Goal: Task Accomplishment & Management: Use online tool/utility

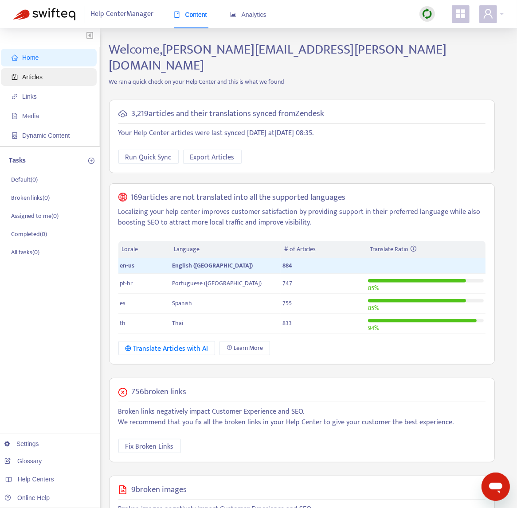
click at [30, 75] on span "Articles" at bounding box center [32, 77] width 20 height 7
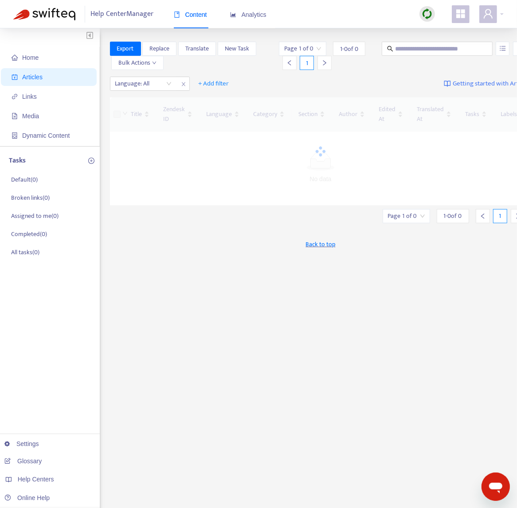
click at [432, 11] on img at bounding box center [426, 13] width 11 height 11
click at [444, 29] on link "Quick Sync" at bounding box center [445, 32] width 38 height 10
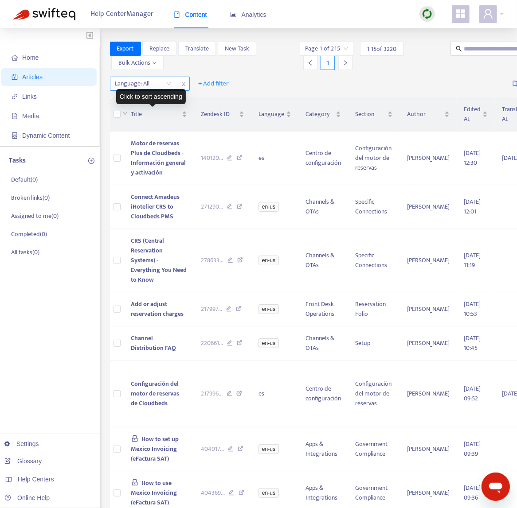
click at [154, 87] on div at bounding box center [139, 83] width 54 height 11
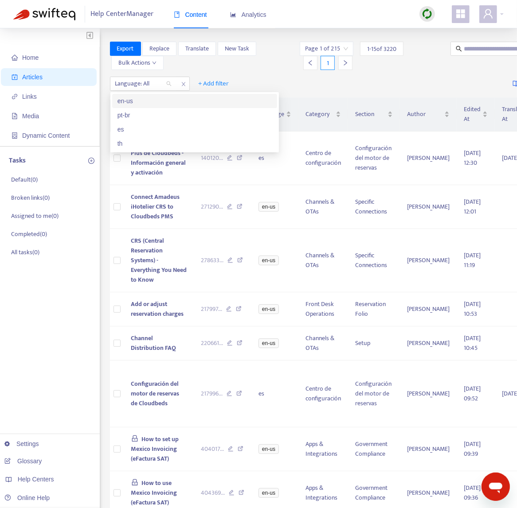
click at [156, 103] on div "en-us" at bounding box center [194, 101] width 154 height 10
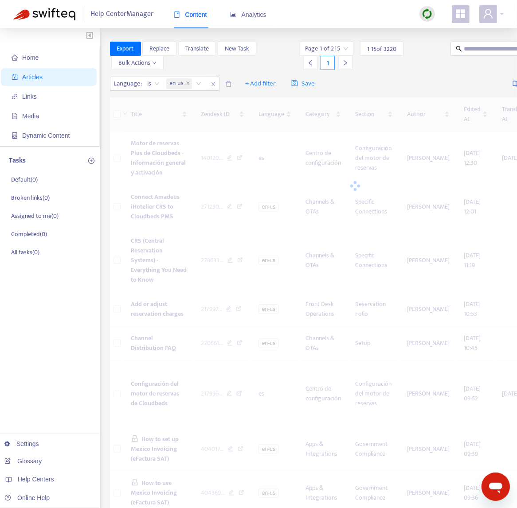
click at [273, 65] on div "Export Replace Translate New Task Bulk Actions" at bounding box center [204, 56] width 188 height 28
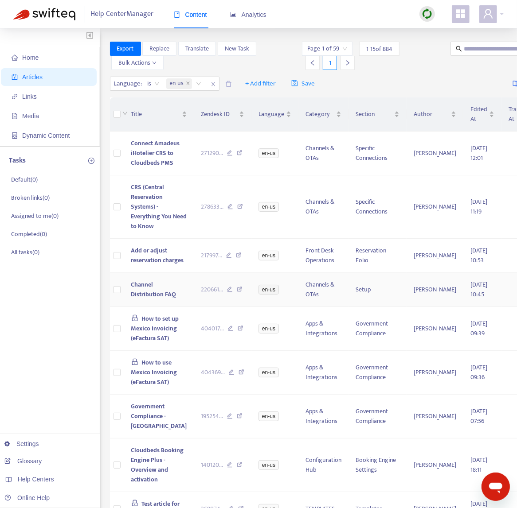
click at [167, 307] on td "Channel Distribution FAQ" at bounding box center [159, 290] width 70 height 34
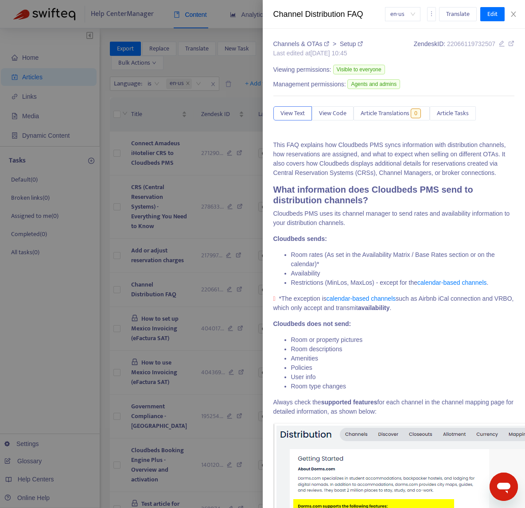
click at [436, 12] on div "en-us Translate Edit" at bounding box center [445, 14] width 120 height 14
click at [444, 11] on button "Translate" at bounding box center [458, 14] width 38 height 14
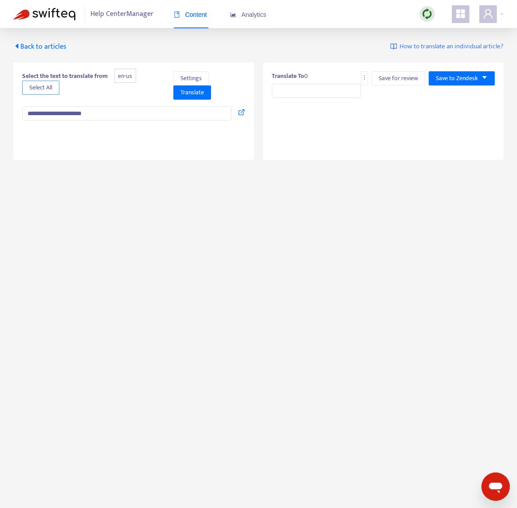
click at [40, 88] on span "Select All" at bounding box center [40, 88] width 23 height 10
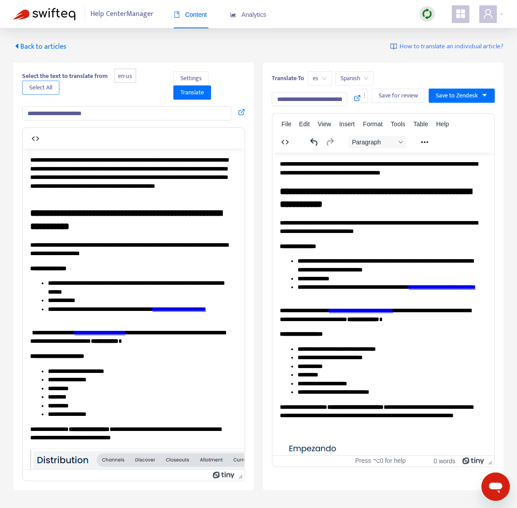
click at [38, 86] on span "Select All" at bounding box center [40, 88] width 23 height 10
click at [203, 97] on span "Translate" at bounding box center [191, 93] width 23 height 10
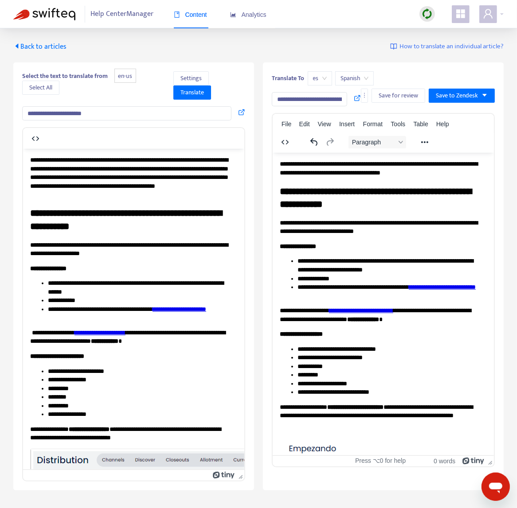
click at [323, 79] on span "es" at bounding box center [320, 78] width 14 height 13
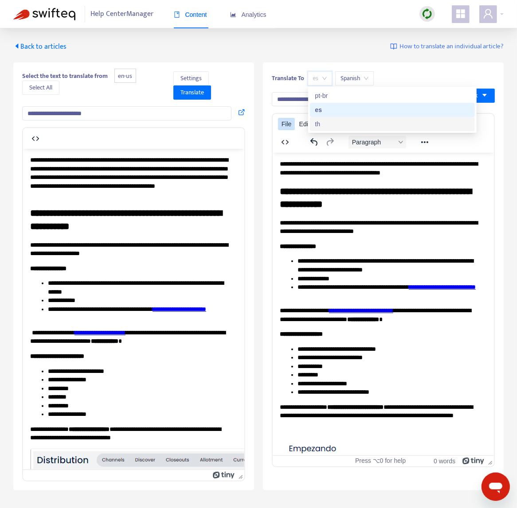
click at [354, 124] on div "th" at bounding box center [392, 124] width 154 height 10
type input "**********"
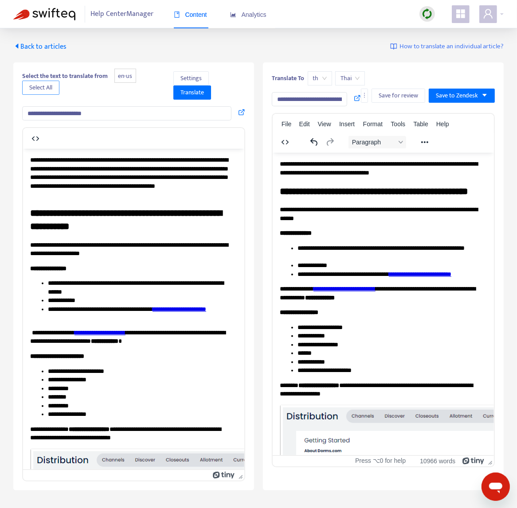
click at [36, 83] on span "Select All" at bounding box center [40, 88] width 23 height 10
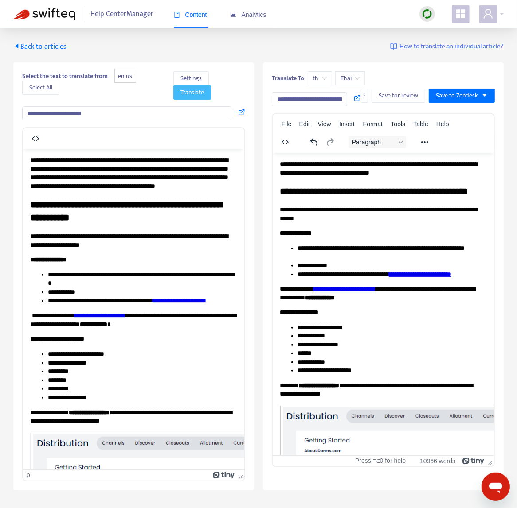
click at [187, 93] on span "Translate" at bounding box center [191, 93] width 23 height 10
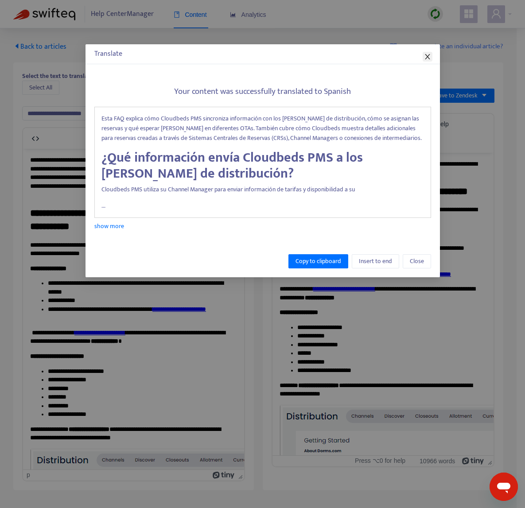
click at [427, 54] on icon "close" at bounding box center [427, 56] width 7 height 7
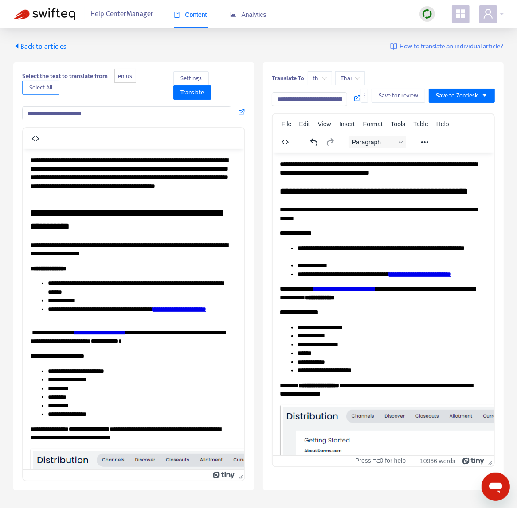
click at [45, 93] on button "Select All" at bounding box center [40, 88] width 37 height 14
click at [203, 88] on span "Translate" at bounding box center [191, 93] width 23 height 10
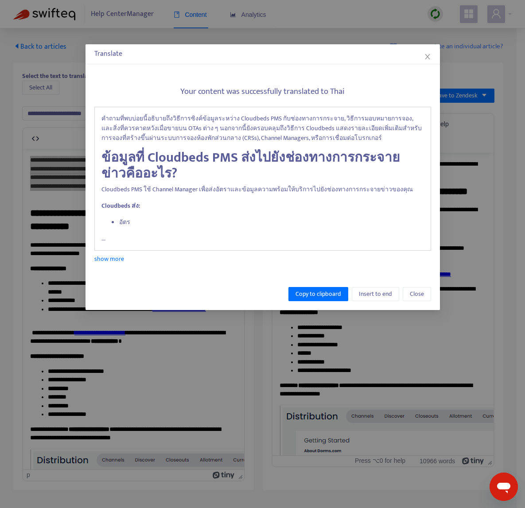
click at [373, 302] on div "Copy to clipboard Insert to end Close" at bounding box center [263, 294] width 354 height 32
click at [374, 298] on span "Insert to end" at bounding box center [375, 294] width 33 height 10
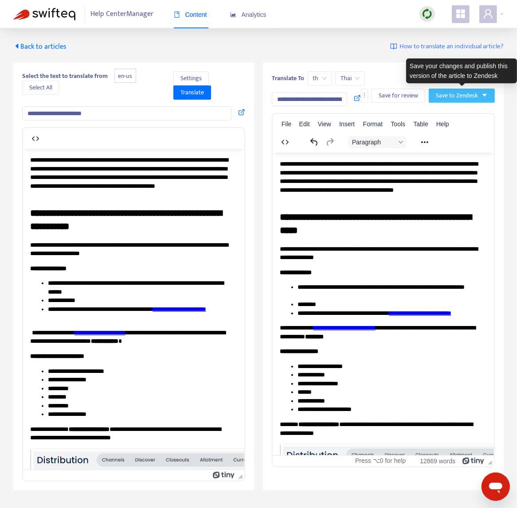
click at [461, 93] on span "Save to Zendesk" at bounding box center [457, 96] width 42 height 10
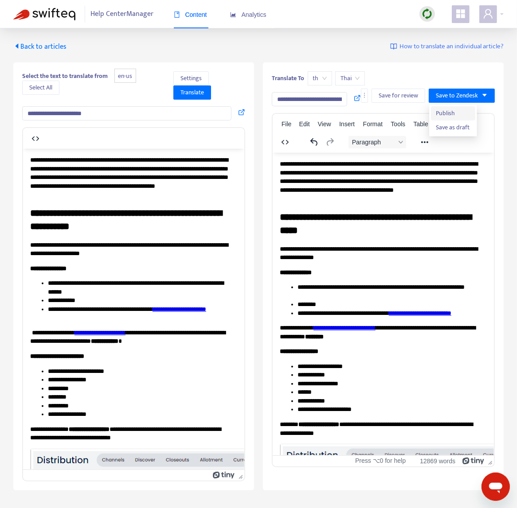
click at [448, 115] on span "Publish" at bounding box center [453, 114] width 34 height 10
click at [239, 113] on icon at bounding box center [241, 112] width 7 height 7
click at [49, 47] on span "Back to articles" at bounding box center [39, 47] width 53 height 12
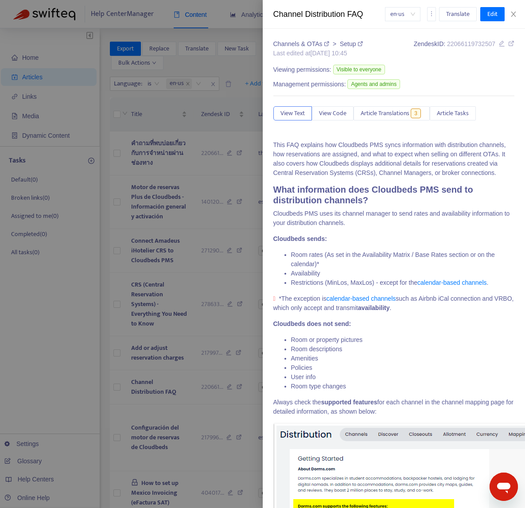
click at [182, 205] on div at bounding box center [262, 254] width 525 height 508
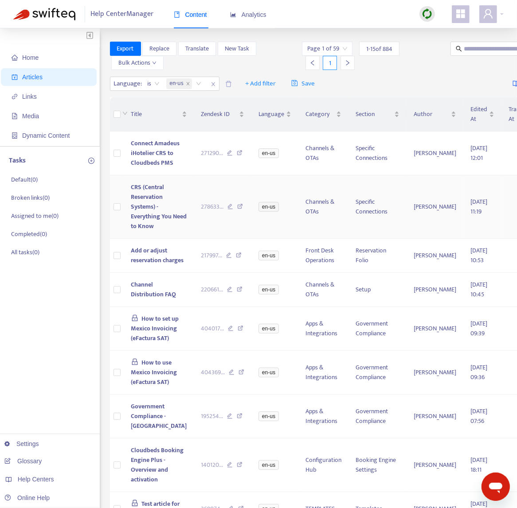
click at [177, 233] on td "CRS (Central Reservation Systems) - Everything You Need to Know" at bounding box center [159, 206] width 70 height 63
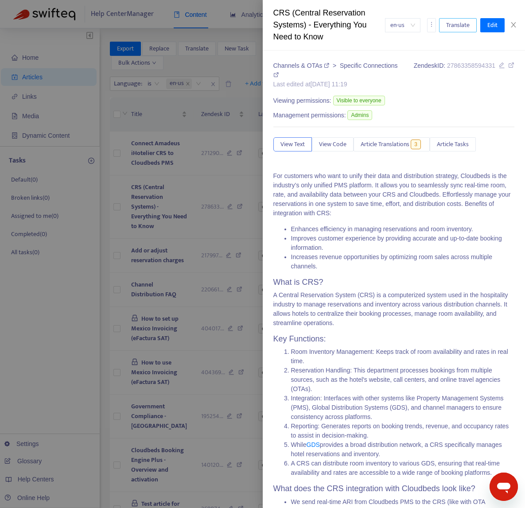
click at [441, 25] on button "Translate" at bounding box center [458, 25] width 38 height 14
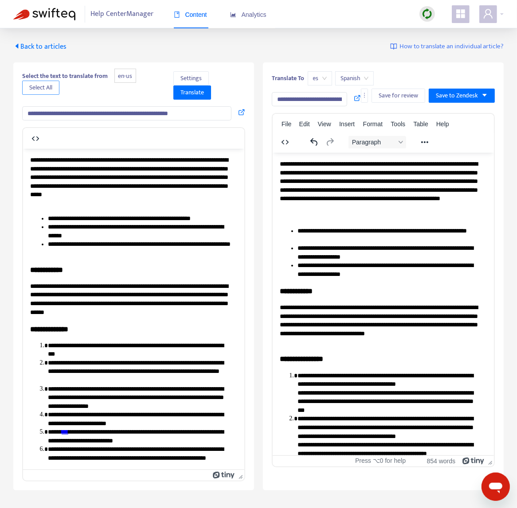
click at [48, 86] on span "Select All" at bounding box center [40, 88] width 23 height 10
click at [324, 82] on span "es" at bounding box center [320, 78] width 14 height 13
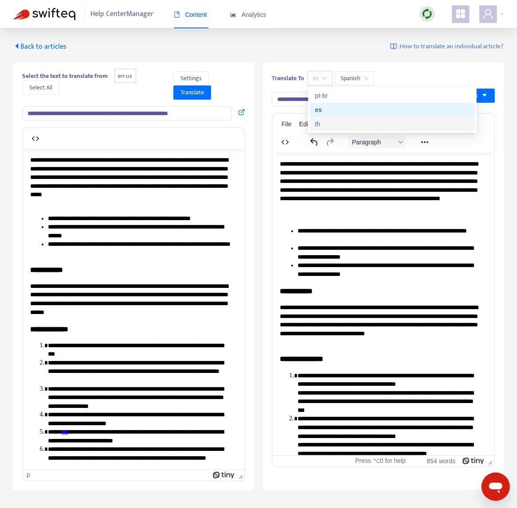
click at [327, 125] on div "th" at bounding box center [392, 124] width 154 height 10
type input "**********"
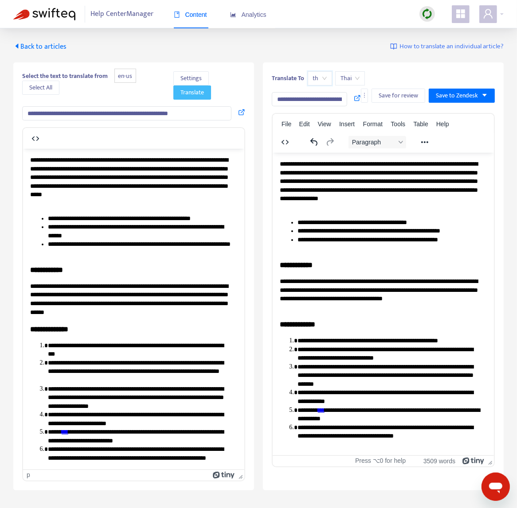
click at [192, 96] on span "Translate" at bounding box center [191, 93] width 23 height 10
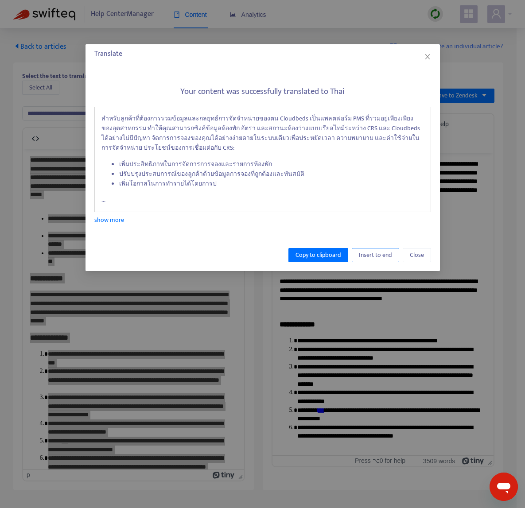
click at [376, 255] on span "Insert to end" at bounding box center [375, 255] width 33 height 10
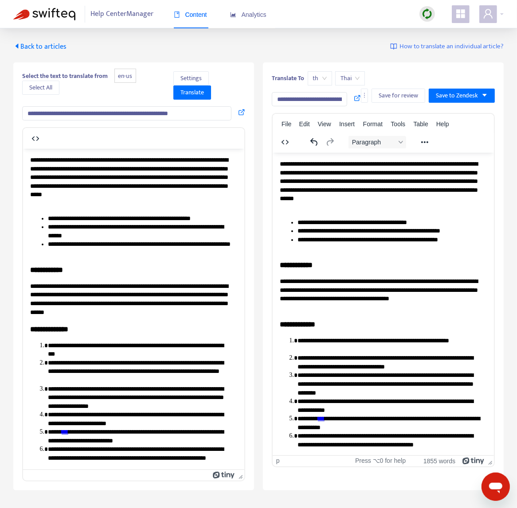
drag, startPoint x: 490, startPoint y: 188, endPoint x: 778, endPoint y: 259, distance: 297.0
click at [483, 93] on icon "caret-down" at bounding box center [484, 95] width 6 height 6
click at [450, 112] on span "Publish" at bounding box center [453, 114] width 34 height 10
click at [242, 113] on icon at bounding box center [241, 112] width 7 height 7
drag, startPoint x: 41, startPoint y: 49, endPoint x: 0, endPoint y: 36, distance: 42.9
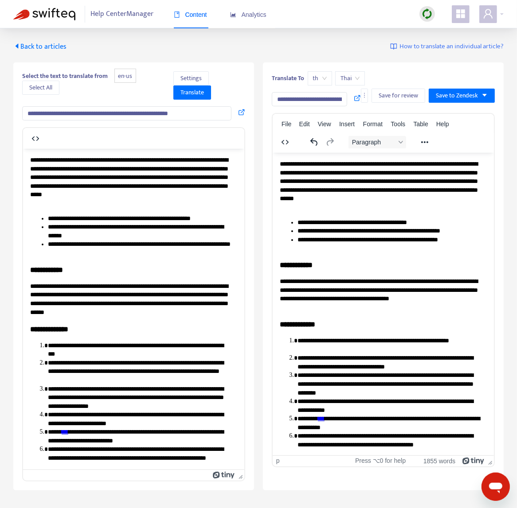
click at [42, 49] on span "Back to articles" at bounding box center [39, 47] width 53 height 12
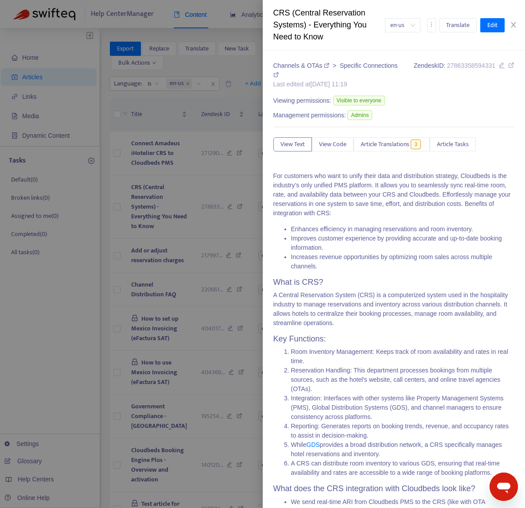
click at [195, 258] on div at bounding box center [262, 254] width 525 height 508
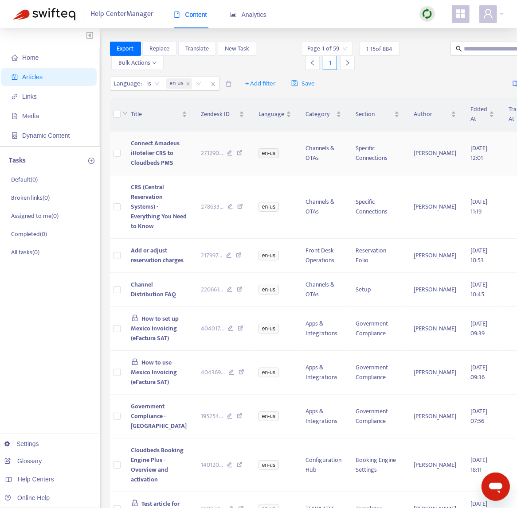
click at [170, 168] on span "Connect Amadeus iHotelier CRS to Cloudbeds PMS" at bounding box center [155, 153] width 49 height 30
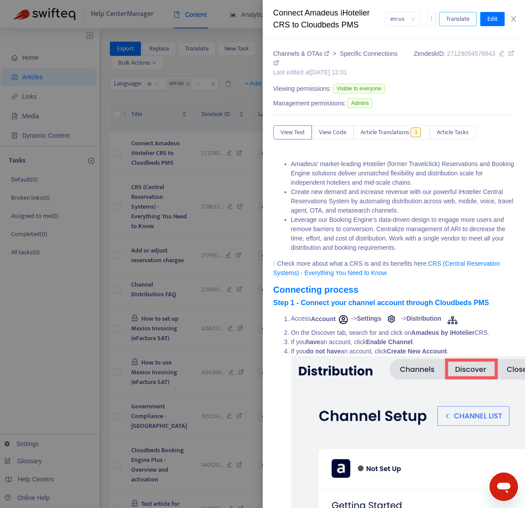
click at [457, 22] on span "Translate" at bounding box center [457, 19] width 23 height 10
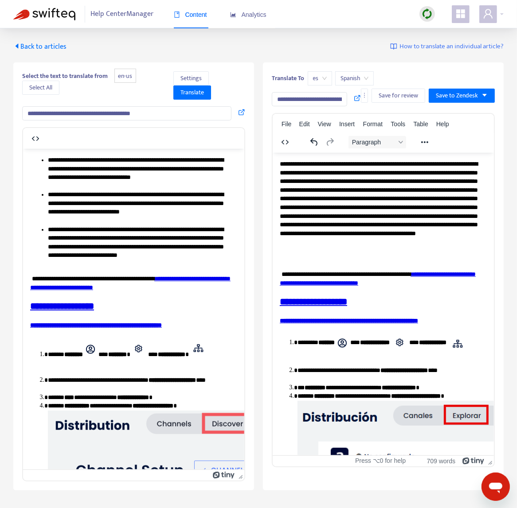
click at [313, 82] on span "es" at bounding box center [320, 78] width 14 height 13
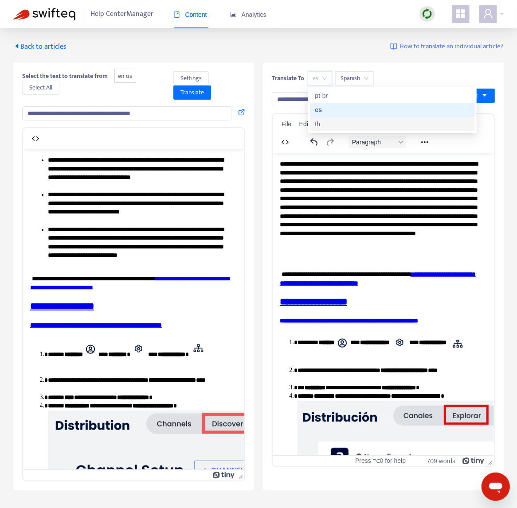
click at [316, 123] on div "th" at bounding box center [392, 124] width 154 height 10
type input "**********"
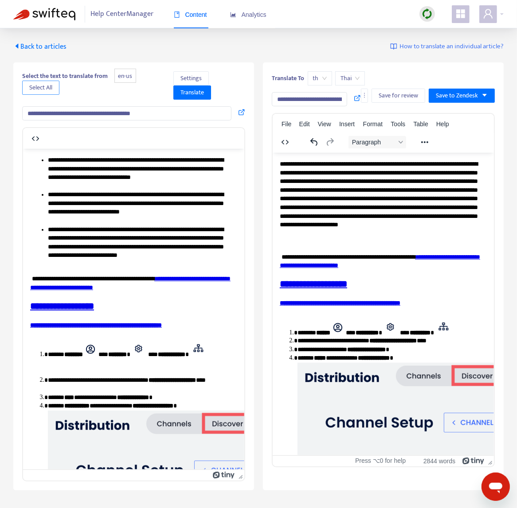
click at [47, 87] on span "Select All" at bounding box center [40, 88] width 23 height 10
click at [188, 96] on span "Translate" at bounding box center [191, 93] width 23 height 10
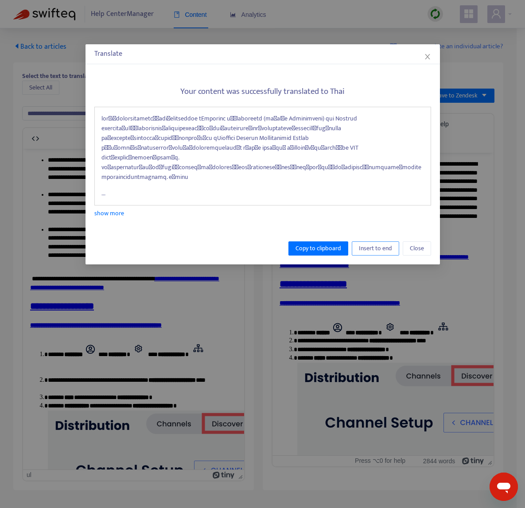
click at [374, 244] on span "Insert to end" at bounding box center [375, 249] width 33 height 10
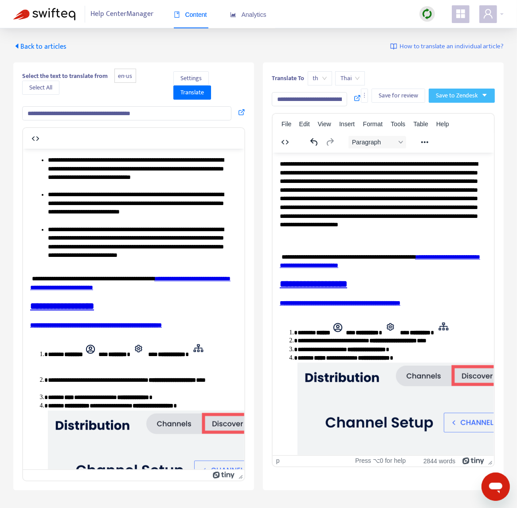
click at [472, 101] on button "Save to Zendesk" at bounding box center [461, 96] width 66 height 14
click at [457, 111] on span "Publish" at bounding box center [453, 114] width 34 height 10
